Goal: Task Accomplishment & Management: Use online tool/utility

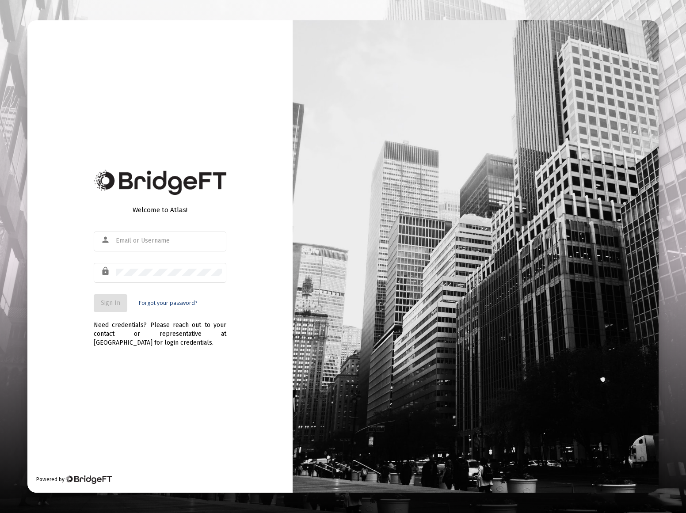
type input "[EMAIL_ADDRESS][DOMAIN_NAME]"
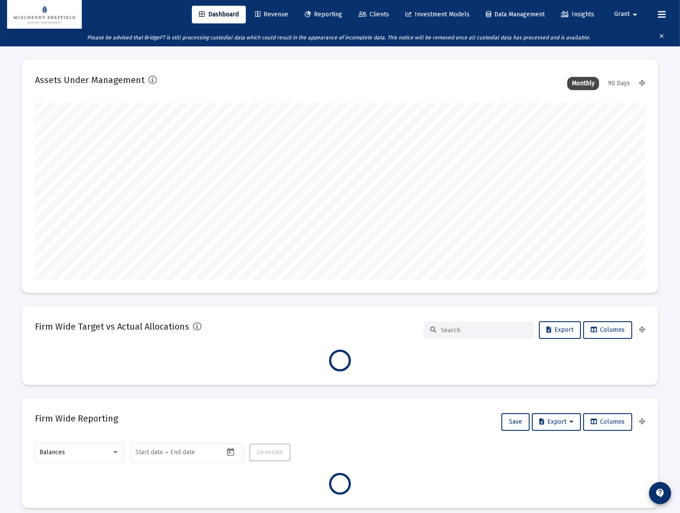
scroll to position [177, 329]
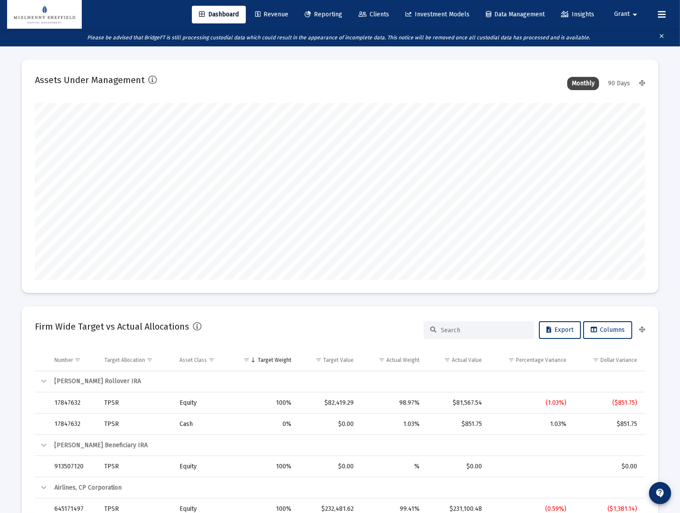
type input "[DATE]"
click at [367, 11] on span "Clients" at bounding box center [374, 15] width 31 height 8
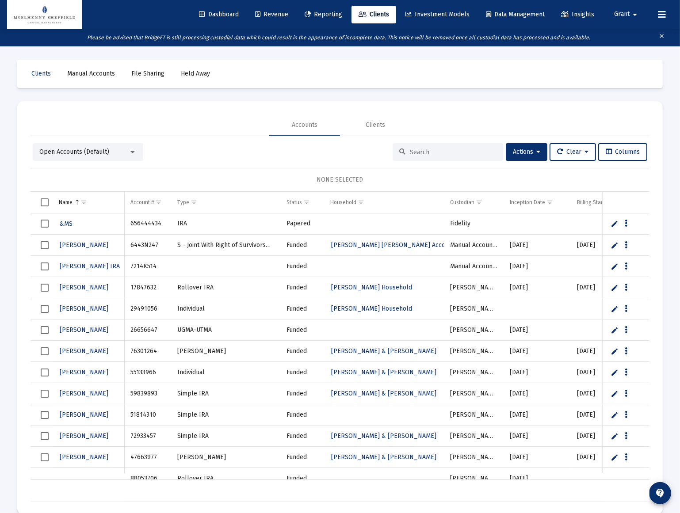
click at [428, 153] on input at bounding box center [453, 153] width 87 height 8
paste input "51909357"
type input "51909357"
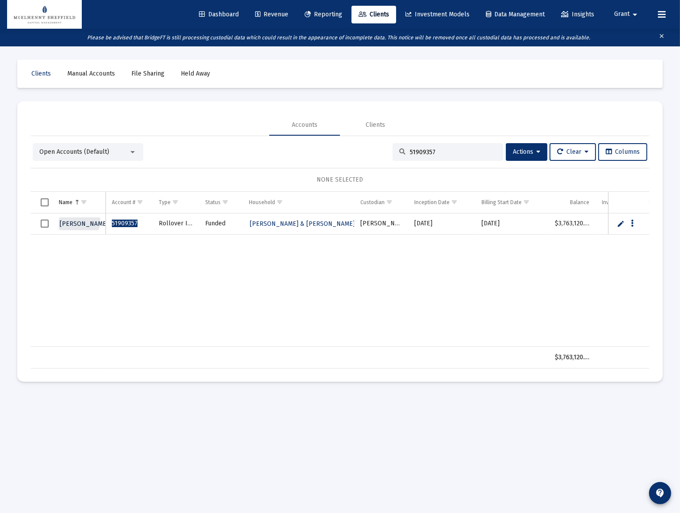
click at [79, 221] on span "[PERSON_NAME]" at bounding box center [84, 224] width 49 height 8
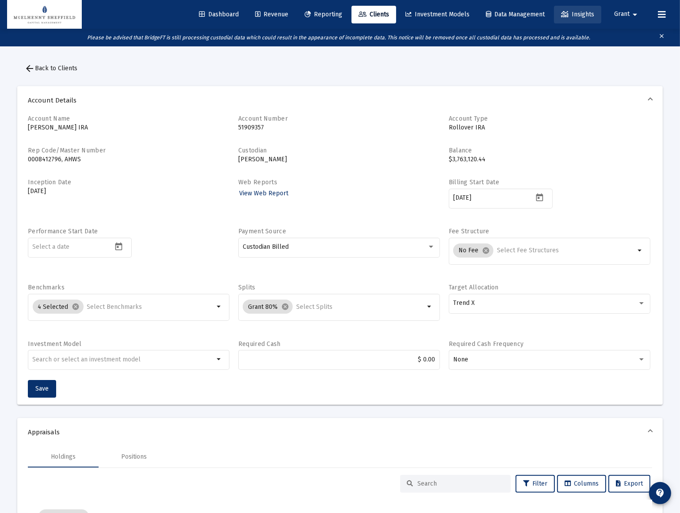
click at [582, 15] on span "Insights" at bounding box center [577, 15] width 33 height 8
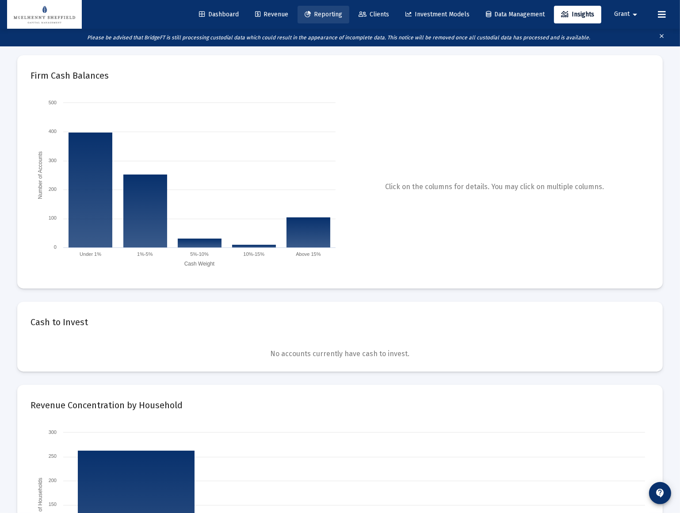
click at [322, 15] on span "Reporting" at bounding box center [324, 15] width 38 height 8
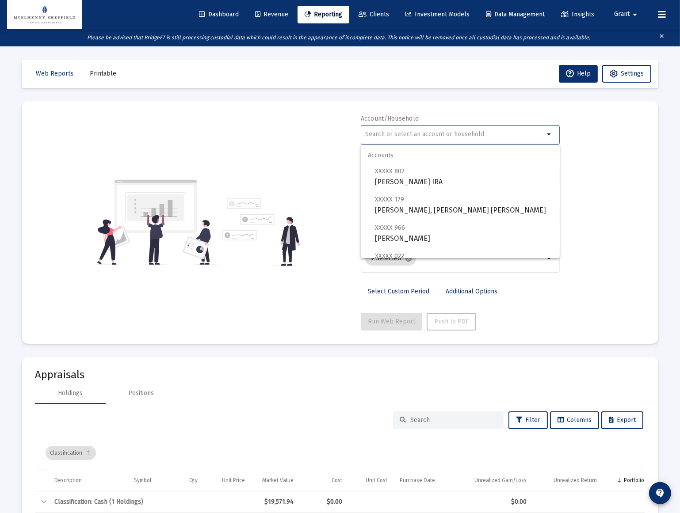
click at [418, 137] on input "text" at bounding box center [454, 134] width 179 height 7
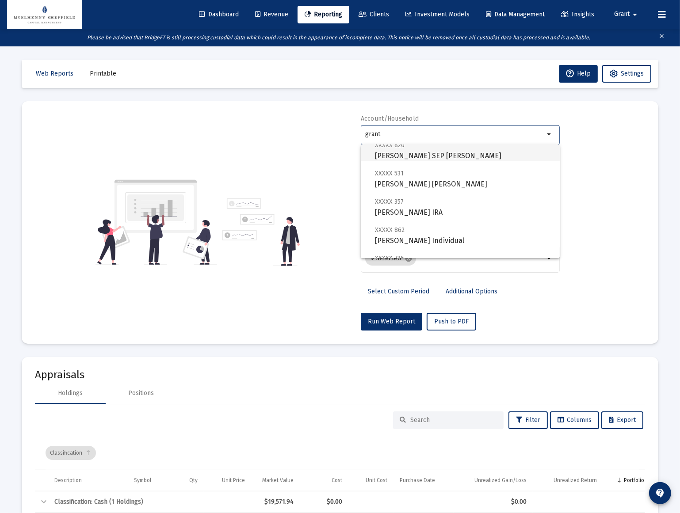
scroll to position [40, 0]
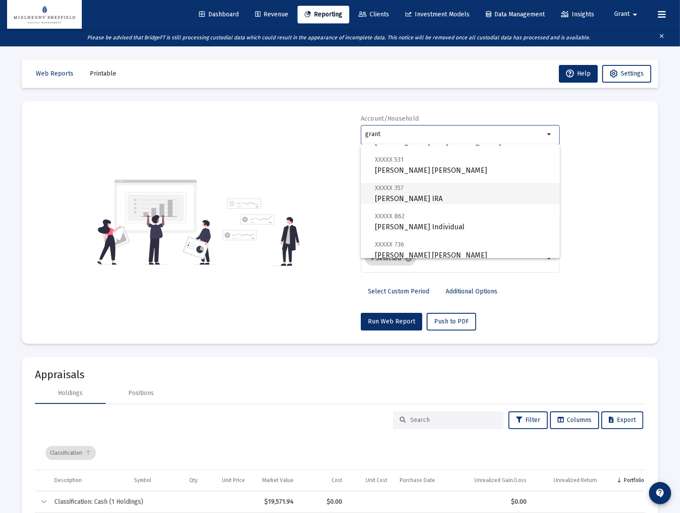
click at [397, 187] on span "XXXXX 357" at bounding box center [389, 188] width 29 height 8
type input "[PERSON_NAME] IRA"
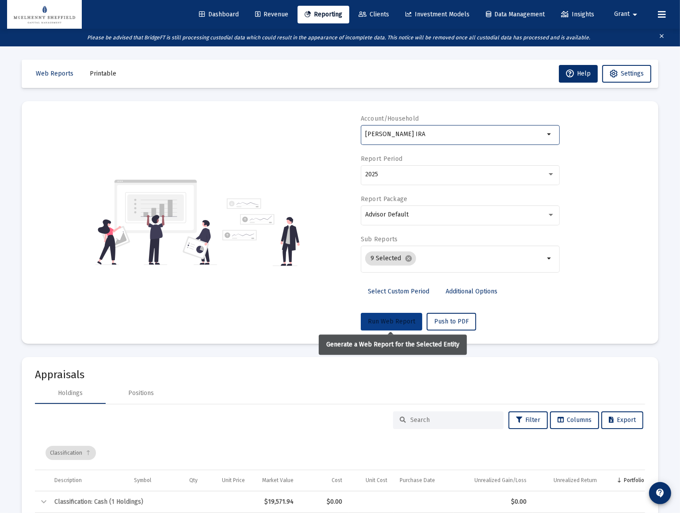
click at [386, 321] on span "Run Web Report" at bounding box center [391, 322] width 47 height 8
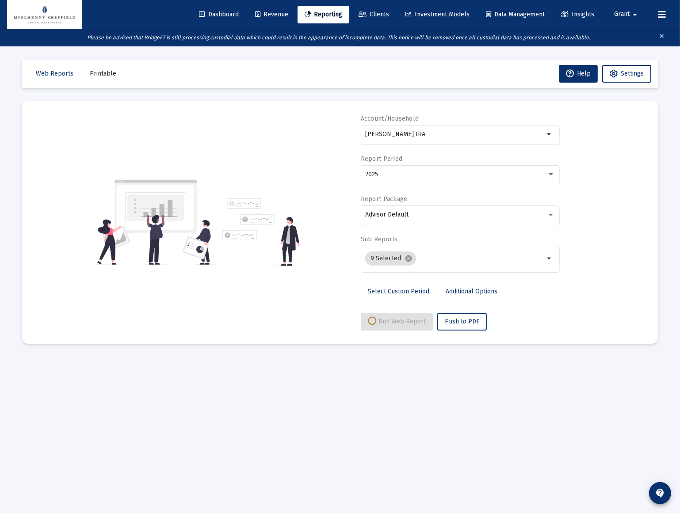
select select "View all"
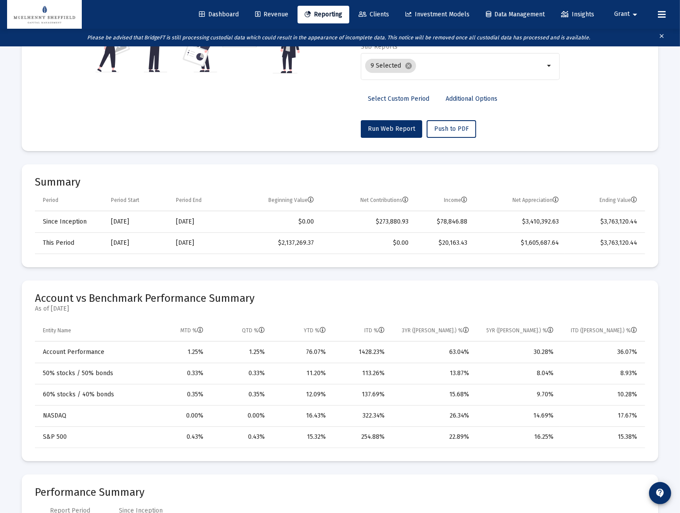
scroll to position [201, 0]
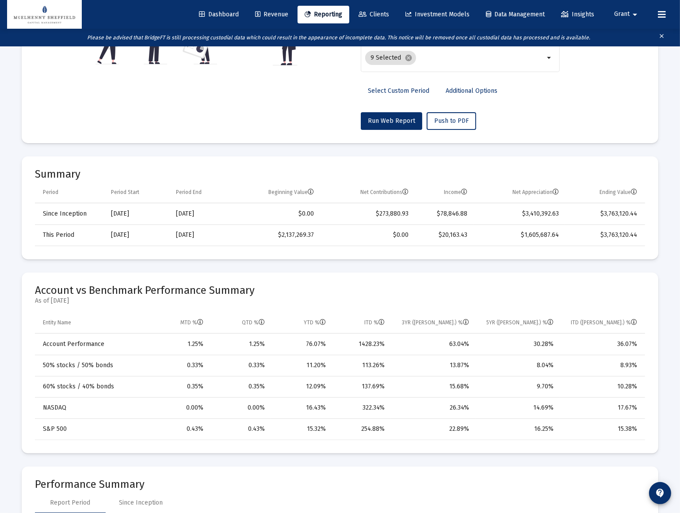
click at [300, 235] on td "$2,137,269.37" at bounding box center [275, 235] width 88 height 21
click at [461, 233] on td "$20,163.43" at bounding box center [444, 235] width 59 height 21
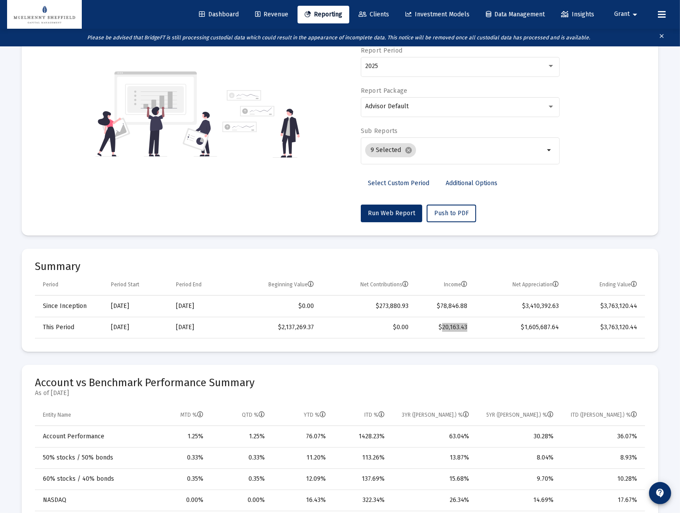
scroll to position [40, 0]
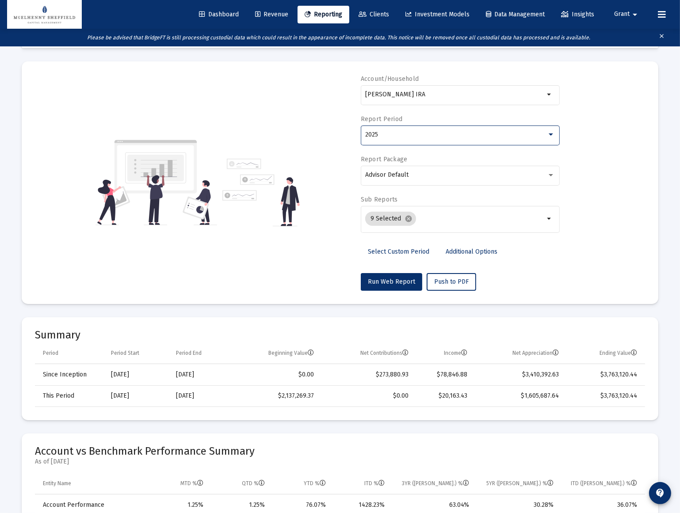
click at [388, 136] on div "2025" at bounding box center [456, 134] width 182 height 7
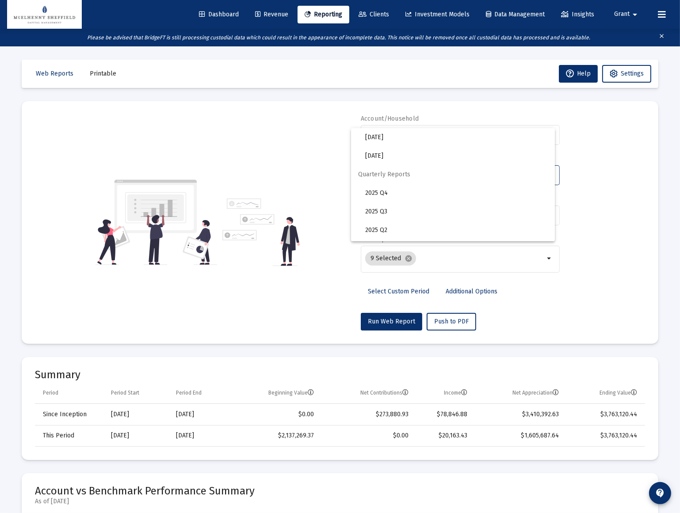
scroll to position [295, 0]
click at [582, 256] on div at bounding box center [340, 256] width 680 height 513
click at [410, 289] on span "Select Custom Period" at bounding box center [398, 292] width 61 height 8
click at [452, 176] on icon "Open calendar" at bounding box center [451, 174] width 9 height 9
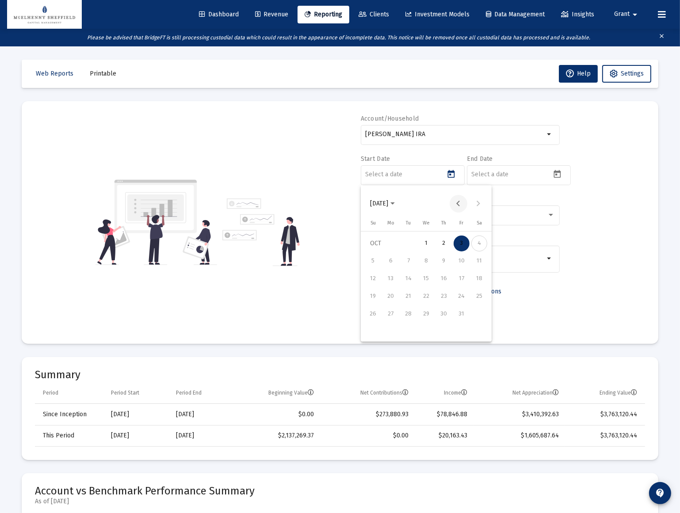
click at [456, 201] on button "Previous month" at bounding box center [459, 204] width 18 height 18
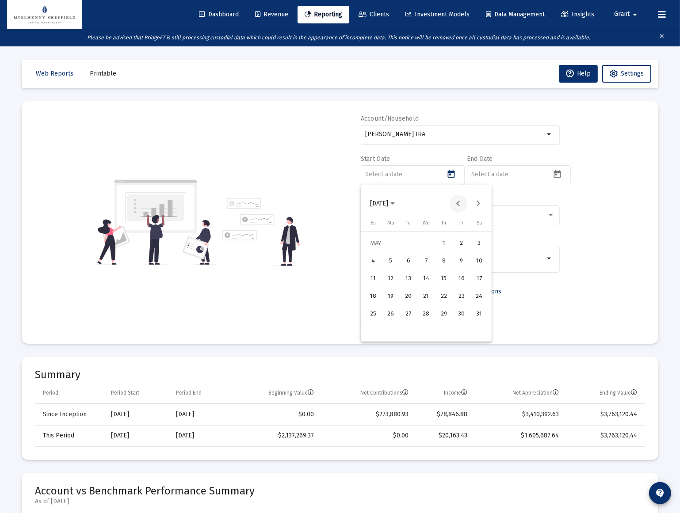
click at [456, 201] on button "Previous month" at bounding box center [459, 204] width 18 height 18
click at [428, 245] on div "1" at bounding box center [426, 244] width 16 height 16
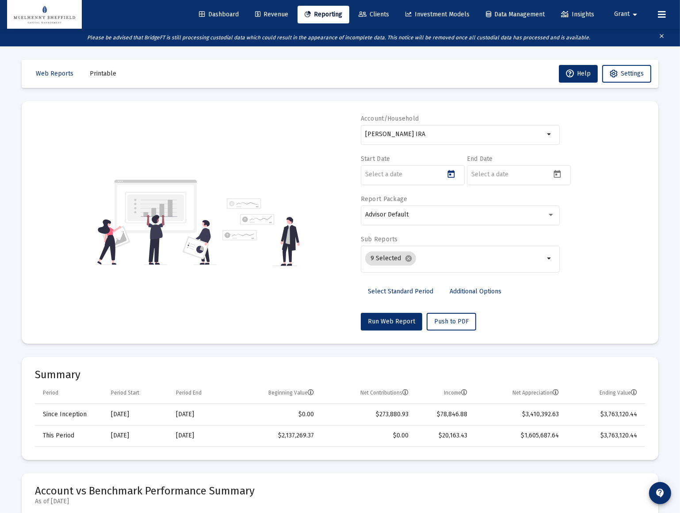
type input "[DATE]"
click at [557, 173] on icon "Open calendar" at bounding box center [557, 174] width 9 height 9
click at [562, 204] on button "Previous month" at bounding box center [565, 204] width 18 height 18
click at [514, 332] on div "30" at bounding box center [515, 332] width 16 height 16
type input "[DATE]"
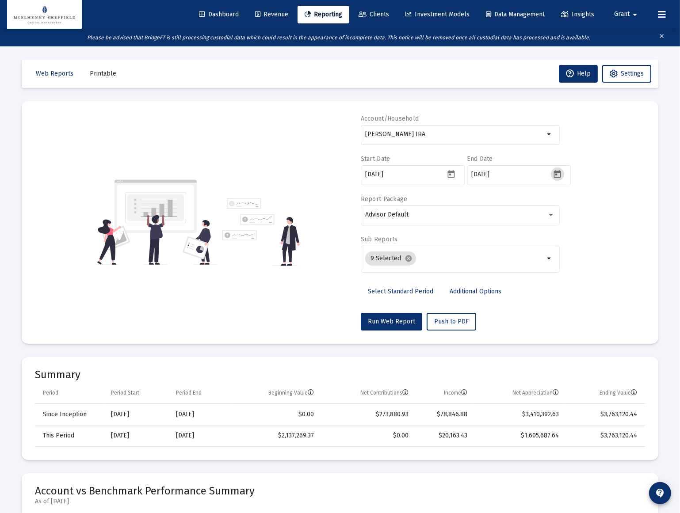
click at [593, 281] on div "Account/[PERSON_NAME] Rollover IRA arrow_drop_down Start Date [DATE] End Date […" at bounding box center [340, 223] width 610 height 216
click at [553, 215] on div at bounding box center [551, 214] width 8 height 7
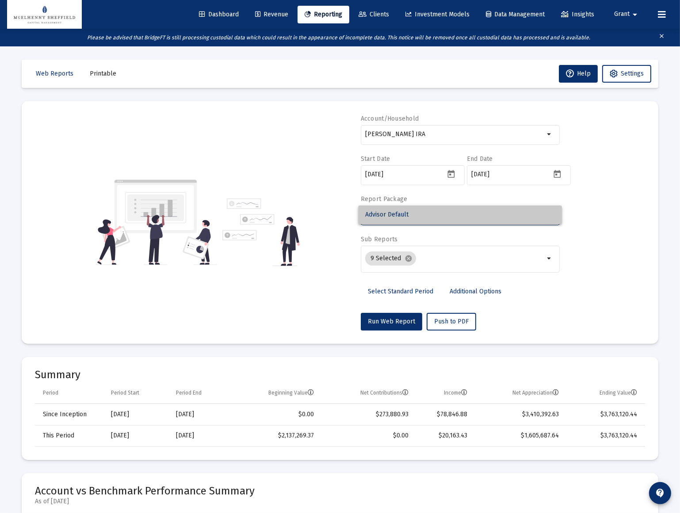
click at [553, 215] on span "Advisor Default" at bounding box center [460, 215] width 190 height 19
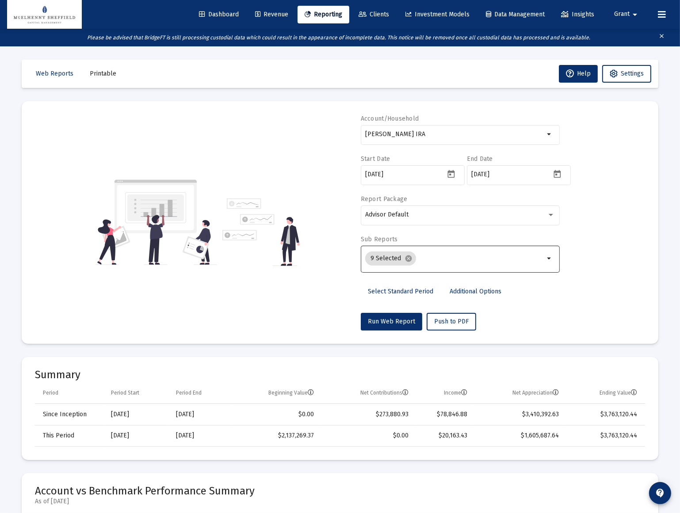
click at [547, 251] on div "9 Selected cancel arrow_drop_down" at bounding box center [460, 258] width 199 height 29
click at [545, 256] on mat-icon "arrow_drop_down" at bounding box center [549, 258] width 11 height 11
click at [390, 317] on button "Run Web Report" at bounding box center [391, 322] width 61 height 18
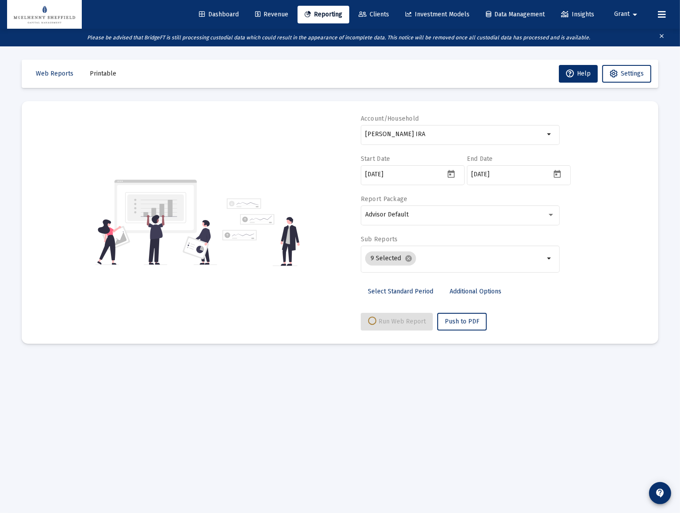
select select "View all"
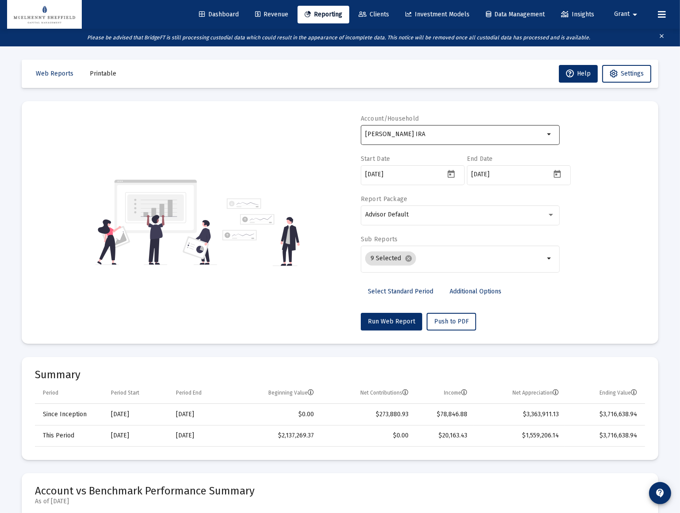
click at [456, 135] on input "[PERSON_NAME] IRA" at bounding box center [454, 134] width 179 height 7
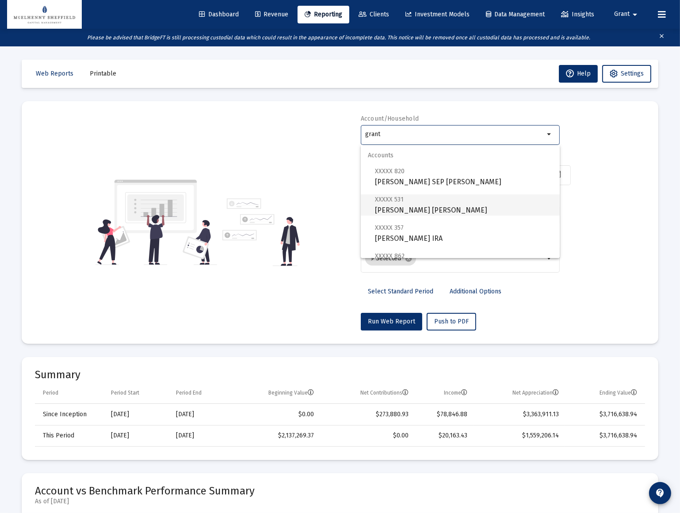
scroll to position [40, 0]
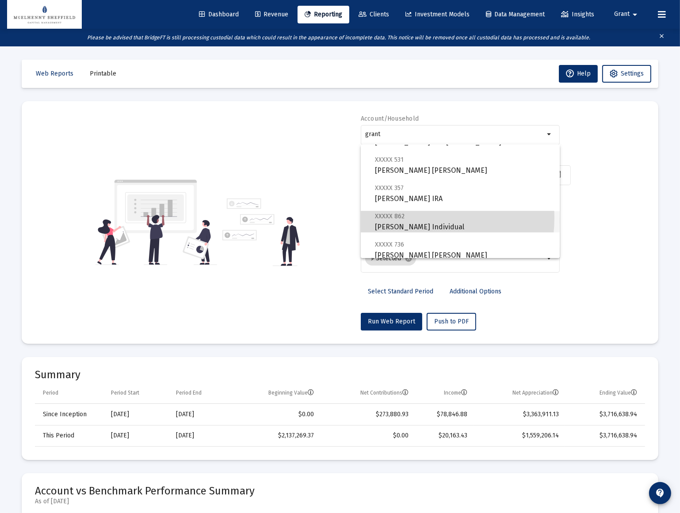
click at [398, 217] on span "XXXXX 862" at bounding box center [390, 217] width 30 height 8
type input "[PERSON_NAME] Individual"
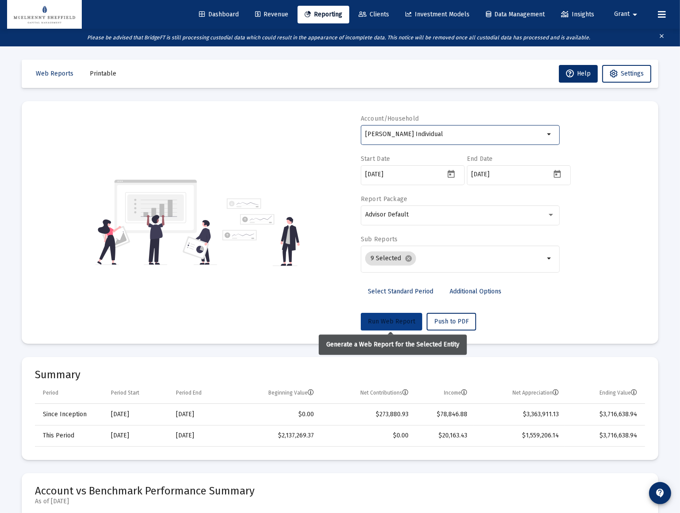
click at [393, 323] on span "Run Web Report" at bounding box center [391, 322] width 47 height 8
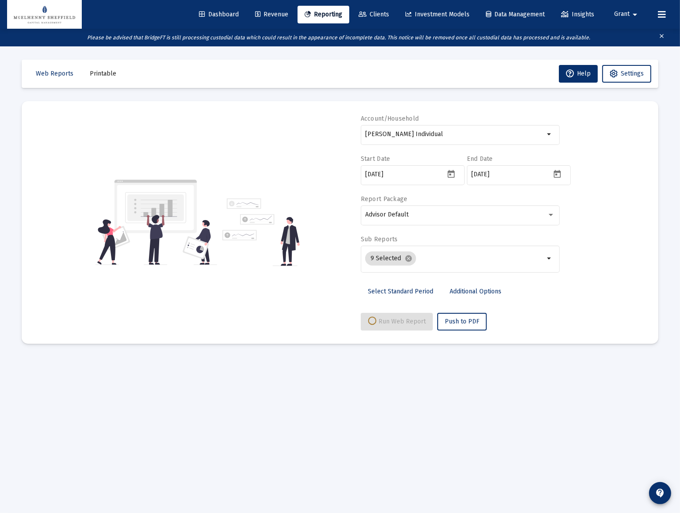
select select "View all"
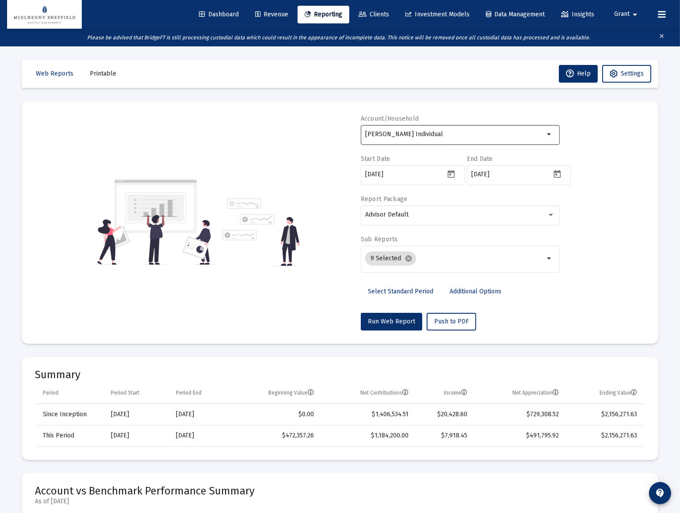
click at [451, 134] on input "[PERSON_NAME] Individual" at bounding box center [454, 134] width 179 height 7
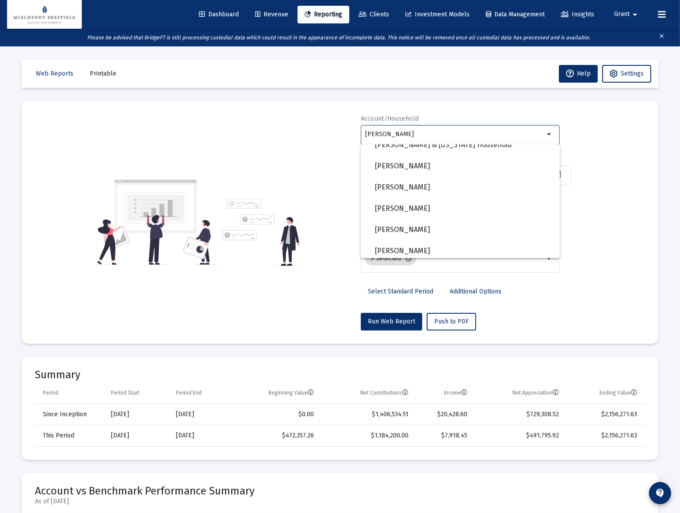
scroll to position [445, 0]
drag, startPoint x: 415, startPoint y: 133, endPoint x: 349, endPoint y: 135, distance: 65.9
click at [349, 135] on div "Account/Household [PERSON_NAME] Start Date [DATE] End Date [DATE] Report Packag…" at bounding box center [340, 223] width 610 height 216
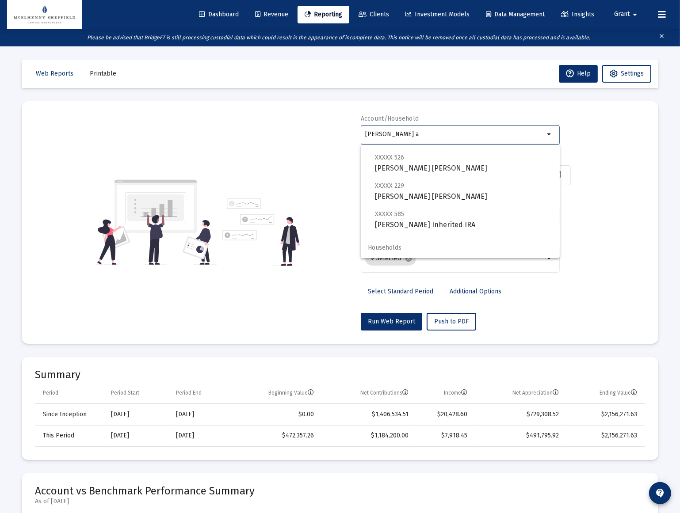
scroll to position [0, 0]
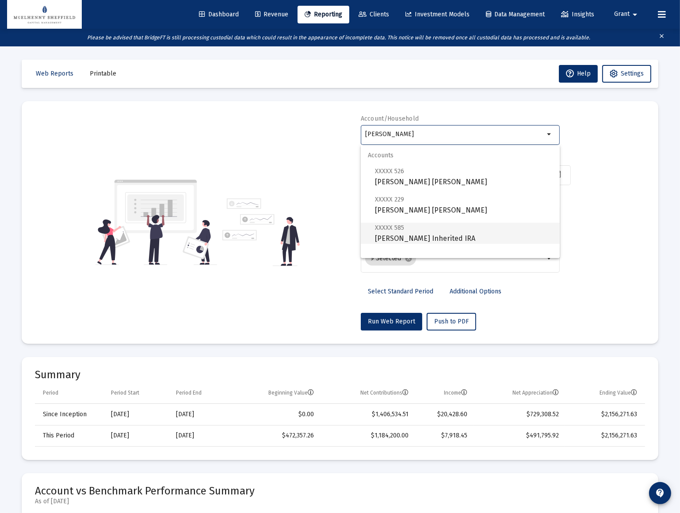
click at [395, 233] on span "XXXXX 585 [PERSON_NAME] Inherited IRA" at bounding box center [464, 233] width 178 height 22
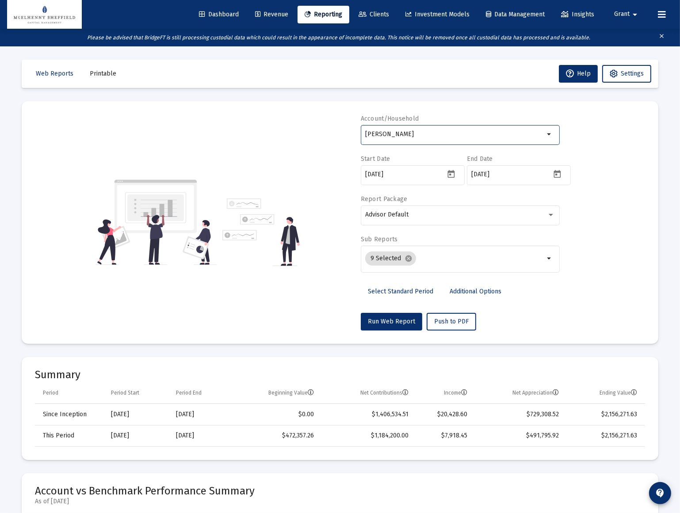
type input "[PERSON_NAME] Inherited IRA"
click at [392, 323] on span "Run Web Report" at bounding box center [391, 322] width 47 height 8
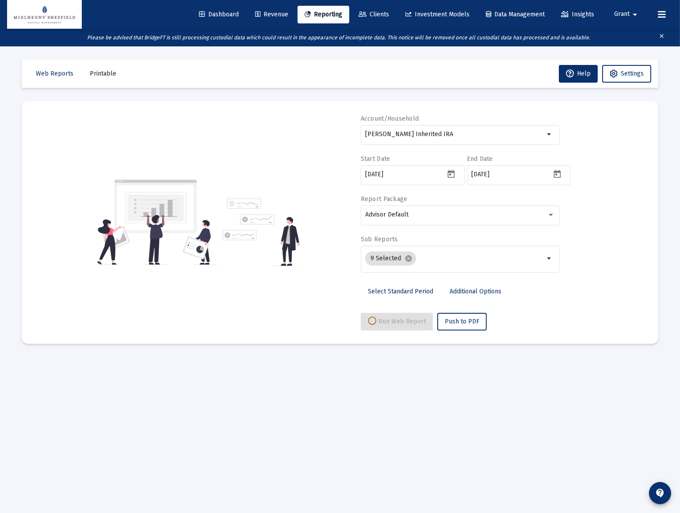
select select "View all"
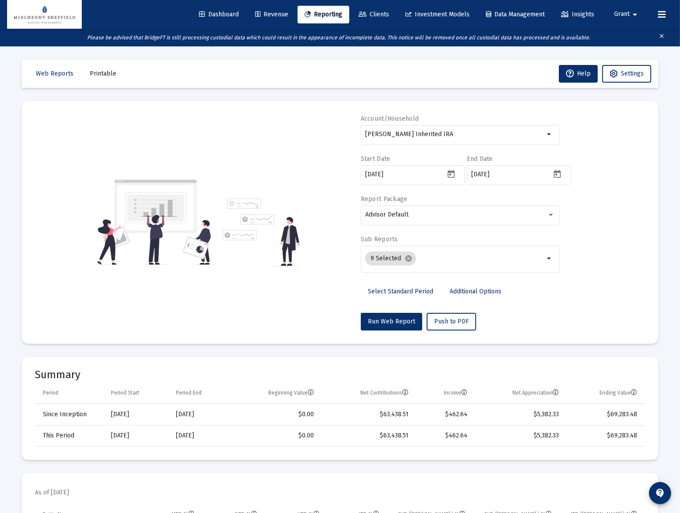
click at [243, 130] on div "Account/Household [PERSON_NAME] Inherited IRA arrow_drop_down Start Date [DATE]…" at bounding box center [340, 223] width 610 height 216
click at [207, 16] on span "Dashboard" at bounding box center [219, 15] width 40 height 8
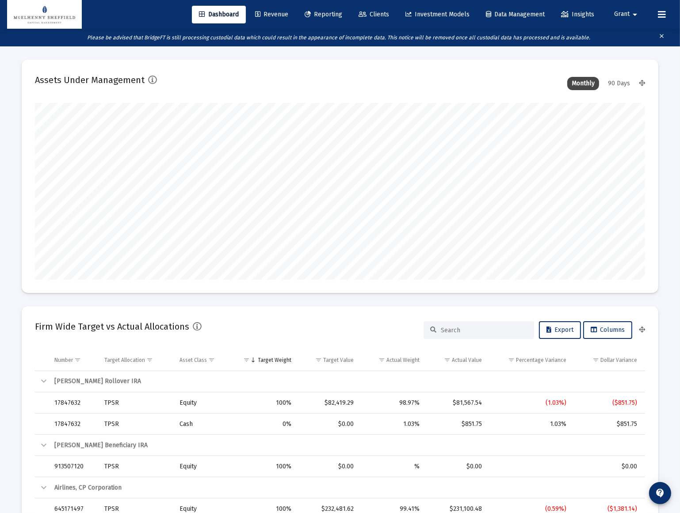
scroll to position [177, 285]
